Goal: Transaction & Acquisition: Book appointment/travel/reservation

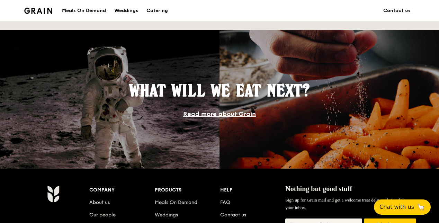
scroll to position [689, 0]
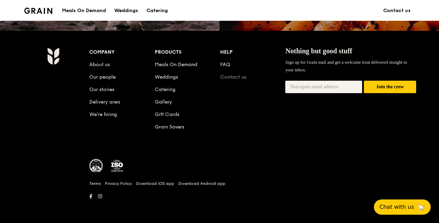
click at [242, 77] on link "Contact us" at bounding box center [233, 77] width 26 height 6
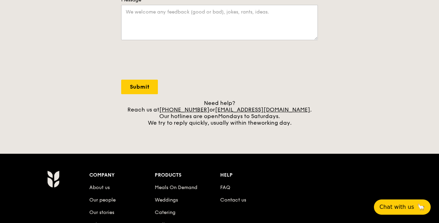
scroll to position [208, 0]
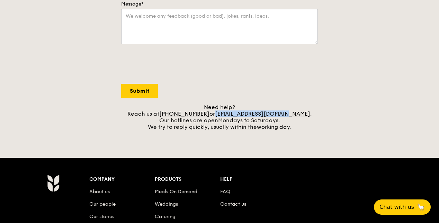
drag, startPoint x: 226, startPoint y: 114, endPoint x: 293, endPoint y: 113, distance: 67.5
click at [293, 113] on div "Need help? Reach us at +65 3163 5335 or concierge@grain.com.sg . Our hotlines a…" at bounding box center [219, 117] width 197 height 26
drag, startPoint x: 293, startPoint y: 113, endPoint x: 277, endPoint y: 114, distance: 16.6
copy link "[EMAIL_ADDRESS][DOMAIN_NAME]"
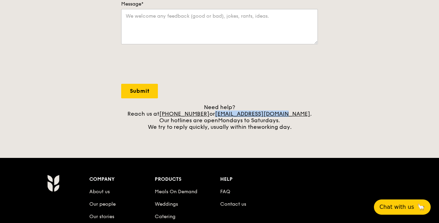
drag, startPoint x: 438, startPoint y: 159, endPoint x: 440, endPoint y: 16, distance: 143.0
click at [439, 16] on html "Grain logo Meals On Demand Weddings Catering Contact us Log in Contact us We lo…" at bounding box center [219, 71] width 439 height 558
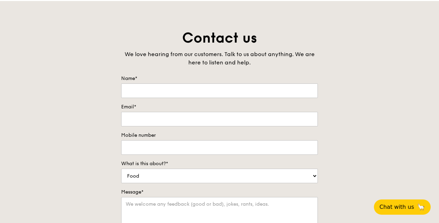
scroll to position [0, 0]
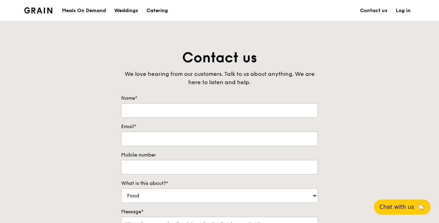
click at [169, 15] on link "Catering" at bounding box center [157, 10] width 30 height 21
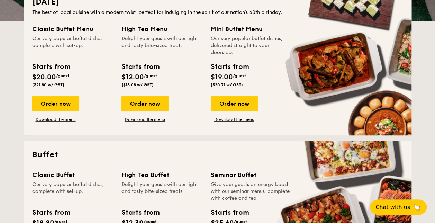
scroll to position [208, 0]
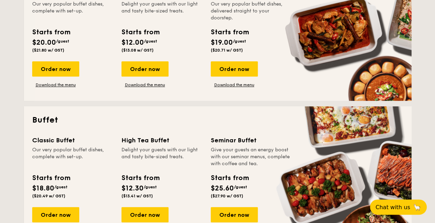
drag, startPoint x: 176, startPoint y: 138, endPoint x: 120, endPoint y: 140, distance: 56.1
click at [120, 140] on div "Classic Buffet Our very popular buffet dishes, complete with set-up. Starts fro…" at bounding box center [217, 190] width 371 height 110
drag, startPoint x: 120, startPoint y: 140, endPoint x: 164, endPoint y: 156, distance: 46.4
click at [164, 156] on div "Delight your guests with our light and tasty bite-sized treats." at bounding box center [162, 156] width 81 height 21
drag, startPoint x: 164, startPoint y: 156, endPoint x: 168, endPoint y: 142, distance: 14.9
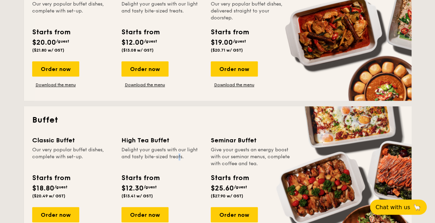
click at [168, 142] on div "High Tea Buffet" at bounding box center [162, 140] width 81 height 10
copy div "High Tea Buffet"
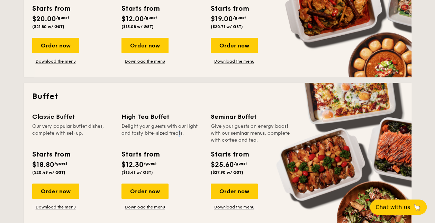
scroll to position [242, 0]
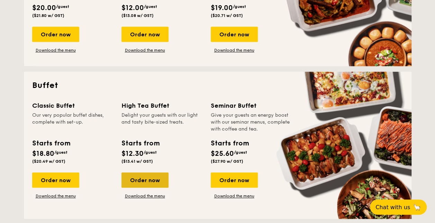
click at [149, 183] on div "Order now" at bounding box center [145, 179] width 47 height 15
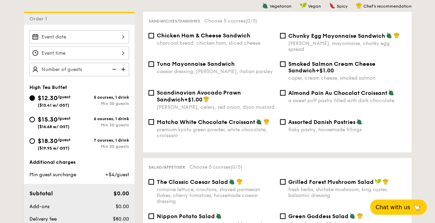
scroll to position [173, 0]
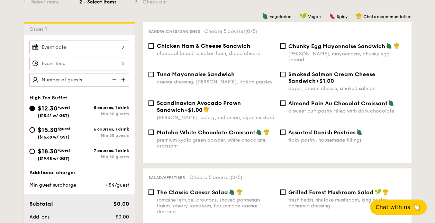
click at [105, 47] on div at bounding box center [79, 48] width 100 height 14
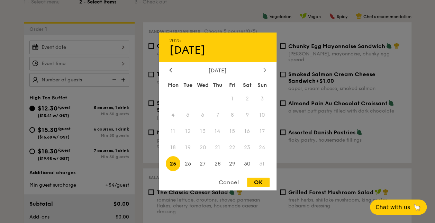
click at [266, 70] on icon at bounding box center [264, 70] width 3 height 5
click at [202, 116] on span "10" at bounding box center [202, 115] width 15 height 15
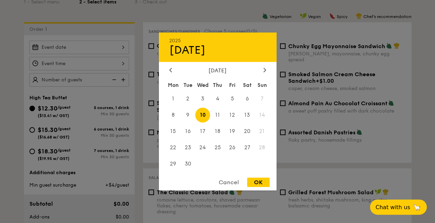
click at [263, 185] on div "OK" at bounding box center [258, 182] width 23 height 9
type input "[DATE]"
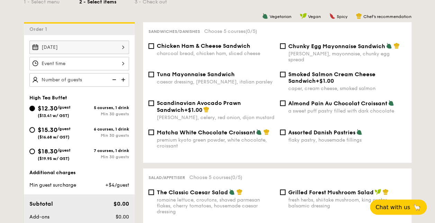
click at [119, 62] on div at bounding box center [79, 64] width 100 height 14
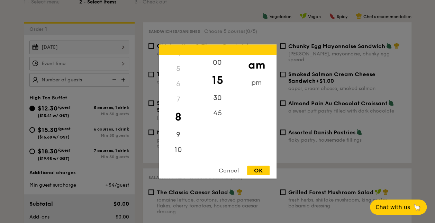
scroll to position [80, 0]
click at [235, 171] on div "Cancel" at bounding box center [229, 170] width 34 height 9
